Goal: Entertainment & Leisure: Consume media (video, audio)

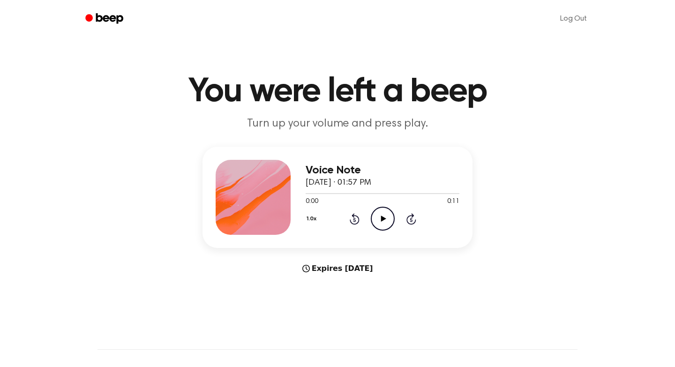
click at [390, 217] on icon "Play Audio" at bounding box center [383, 219] width 24 height 24
click at [390, 217] on icon "Pause Audio" at bounding box center [383, 219] width 24 height 24
click at [383, 215] on icon "Play Audio" at bounding box center [383, 219] width 24 height 24
click at [383, 215] on icon "Pause Audio" at bounding box center [383, 219] width 24 height 24
click at [388, 218] on icon "Play Audio" at bounding box center [383, 219] width 24 height 24
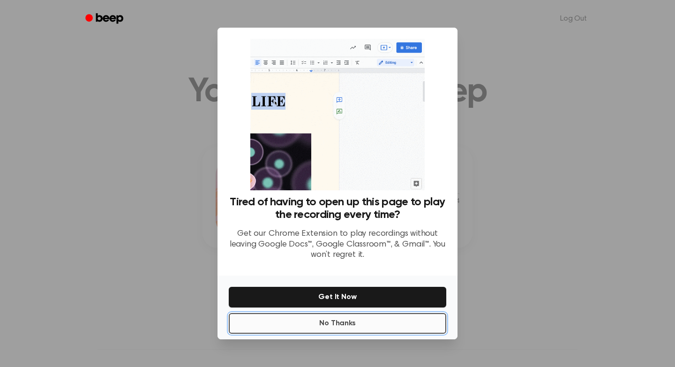
click at [361, 322] on button "No Thanks" at bounding box center [338, 323] width 218 height 21
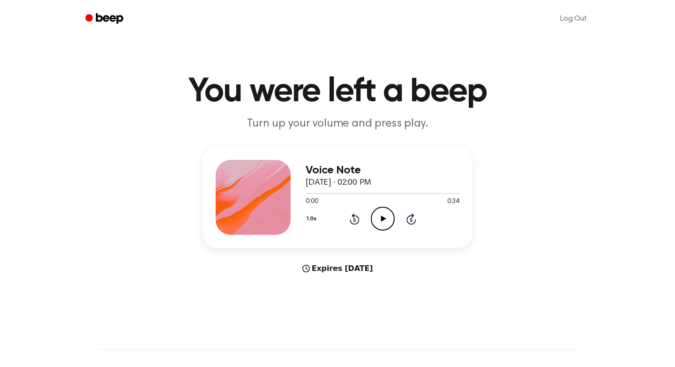
click at [374, 226] on circle at bounding box center [382, 218] width 23 height 23
click at [311, 220] on button "1.0x" at bounding box center [313, 219] width 14 height 16
click at [322, 309] on span "1.5x" at bounding box center [321, 310] width 12 height 10
click at [314, 221] on button "1.5x" at bounding box center [313, 219] width 14 height 16
click at [328, 324] on div "2.0x" at bounding box center [324, 327] width 36 height 17
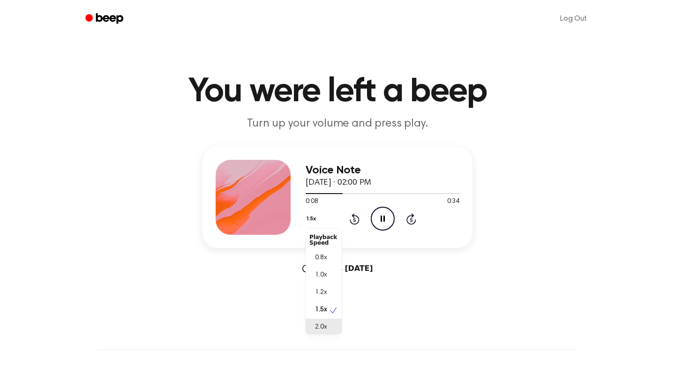
scroll to position [2, 0]
click at [389, 225] on icon "Play Audio" at bounding box center [383, 219] width 24 height 24
